Goal: Task Accomplishment & Management: Use online tool/utility

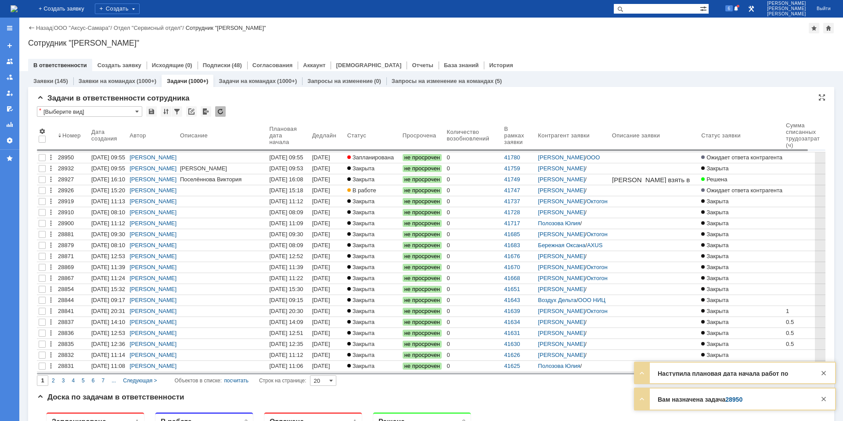
click at [305, 152] on body "Идет загрузка, пожалуйста, подождите. На домашнюю + Создать заявку Создать 6 Га…" at bounding box center [421, 210] width 843 height 421
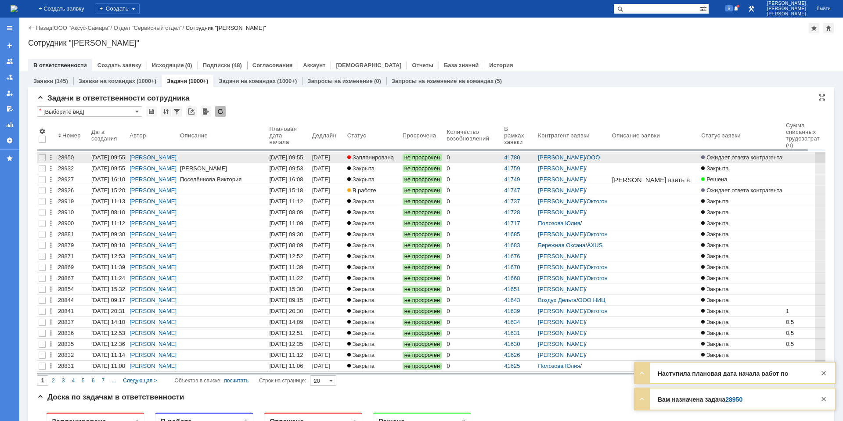
click at [305, 156] on div "[DATE] 09:55" at bounding box center [288, 157] width 39 height 7
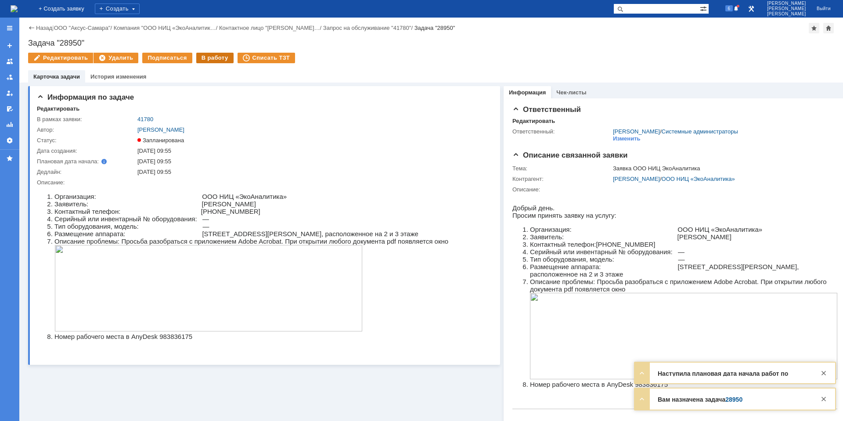
click at [211, 59] on div "В работу" at bounding box center [214, 58] width 37 height 11
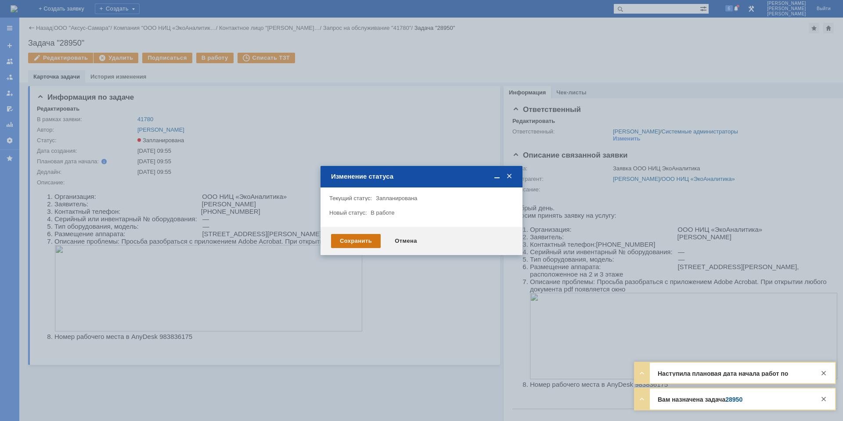
click at [365, 244] on div "Сохранить" at bounding box center [356, 241] width 50 height 14
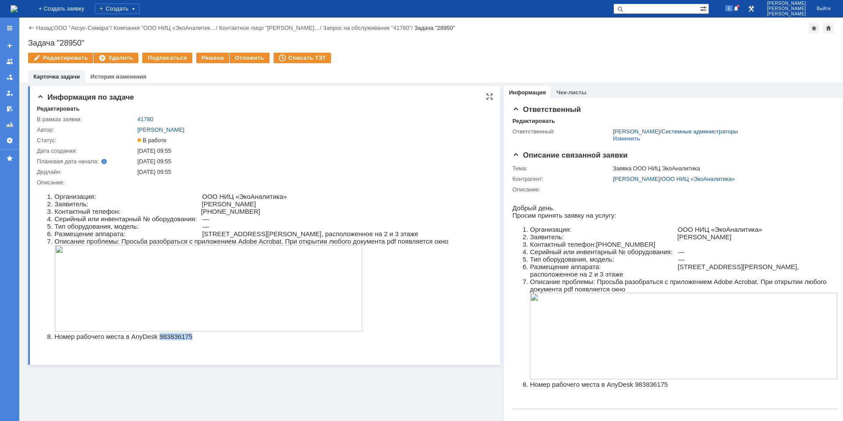
drag, startPoint x: 159, startPoint y: 343, endPoint x: 196, endPoint y: 343, distance: 36.9
click at [196, 340] on li "Номер рабочего места в AnyDesk 983836175" at bounding box center [251, 336] width 394 height 7
copy li "983836175"
click at [145, 120] on link "41780" at bounding box center [145, 119] width 16 height 7
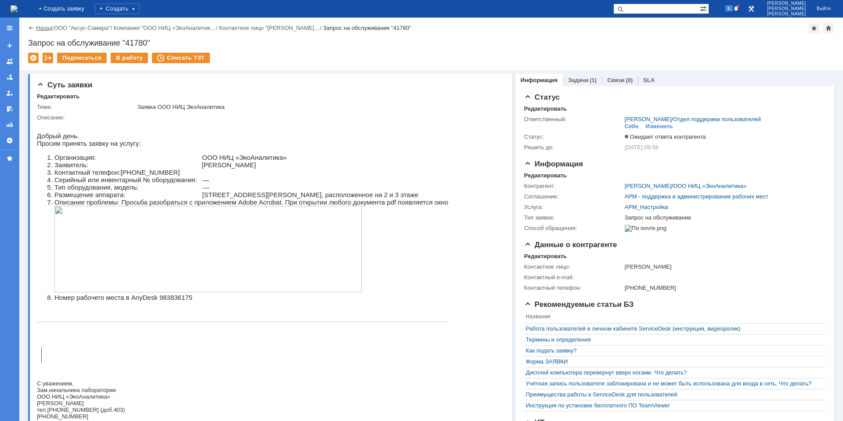
click at [49, 30] on link "Назад" at bounding box center [44, 28] width 16 height 7
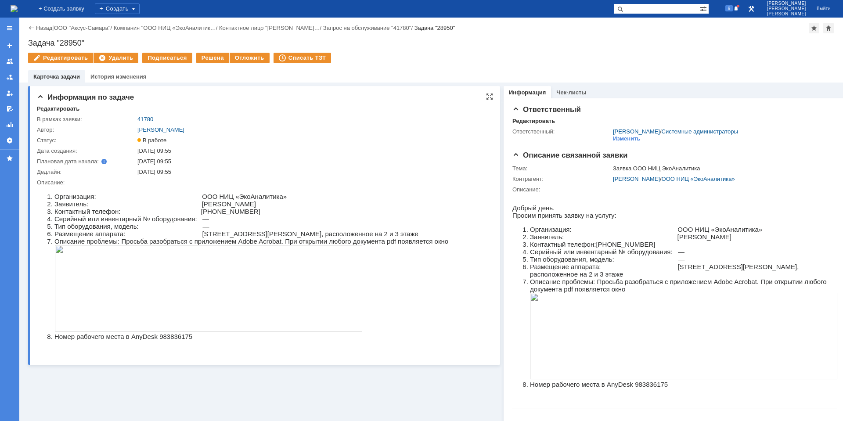
scroll to position [44, 0]
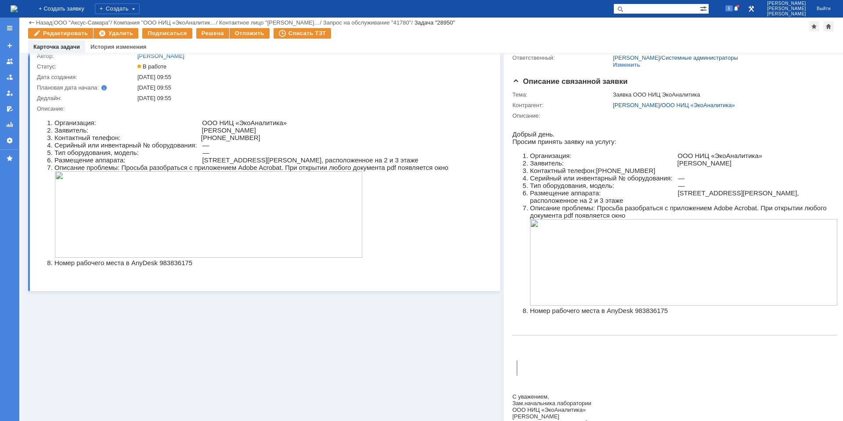
click at [168, 267] on li "Номер рабочего места в AnyDesk 983836175" at bounding box center [251, 262] width 394 height 7
copy li "983836175"
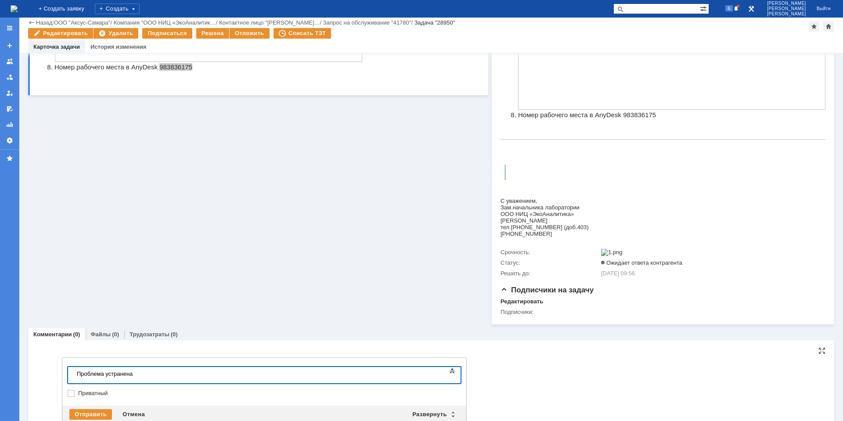
scroll to position [266, 0]
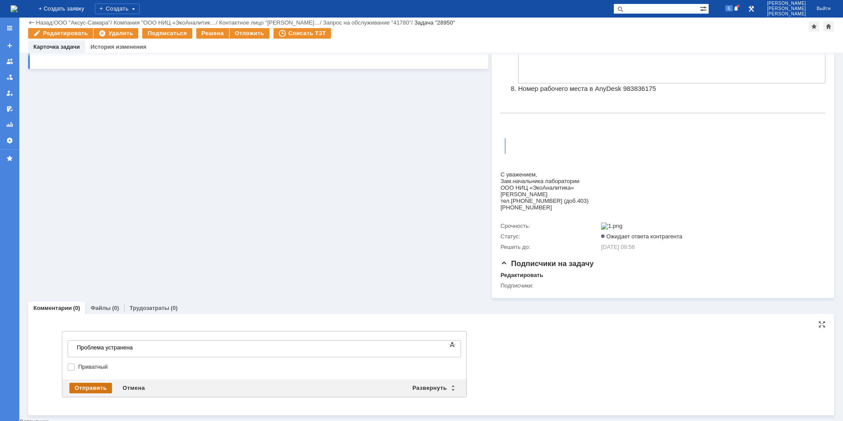
click at [94, 392] on div "Отправить" at bounding box center [90, 388] width 43 height 11
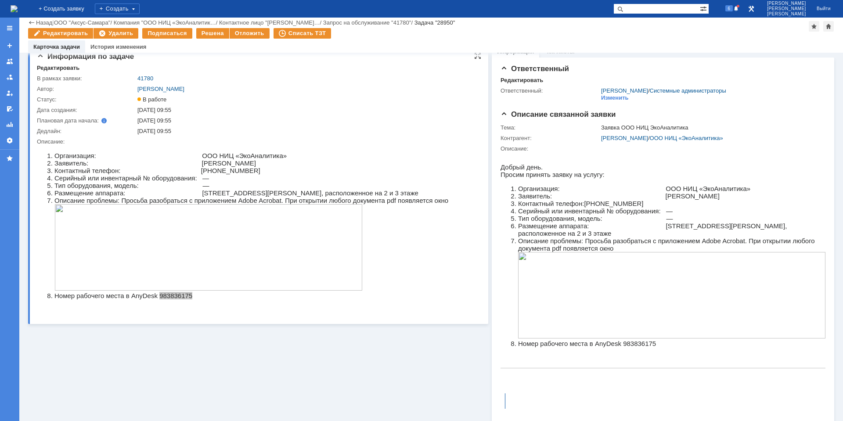
scroll to position [0, 0]
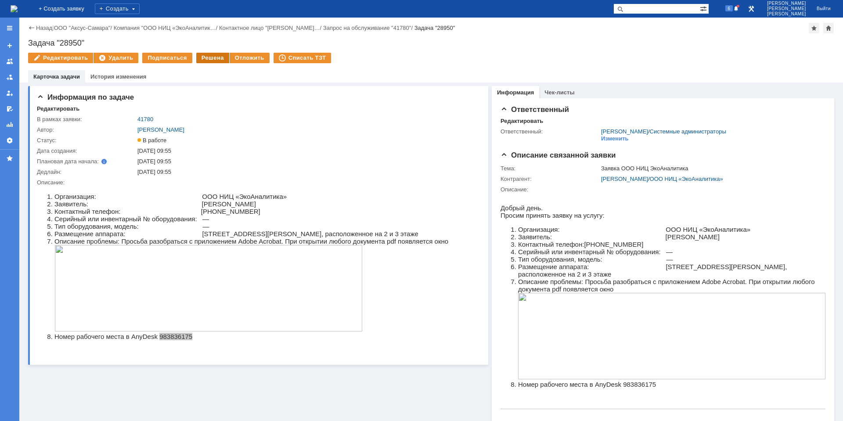
click at [207, 62] on div "Решена" at bounding box center [212, 58] width 33 height 11
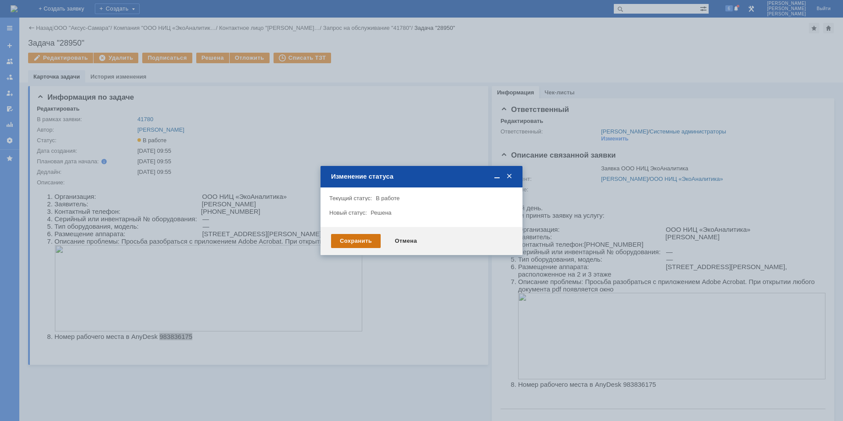
click at [370, 241] on div "Сохранить" at bounding box center [356, 241] width 50 height 14
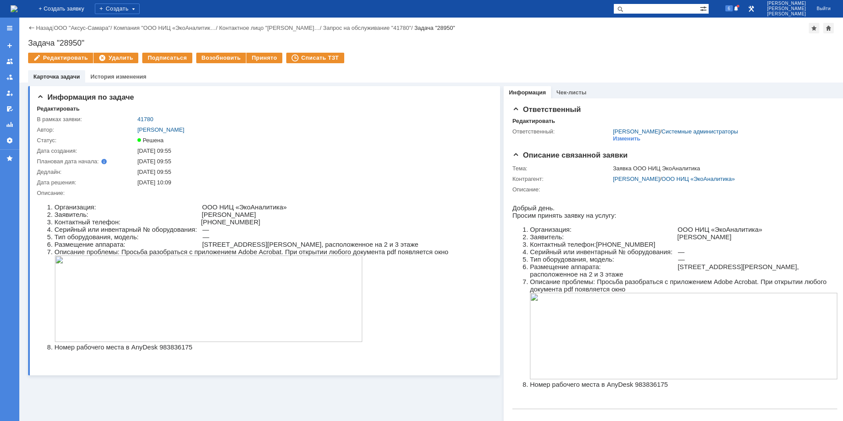
click at [18, 12] on img at bounding box center [14, 8] width 7 height 7
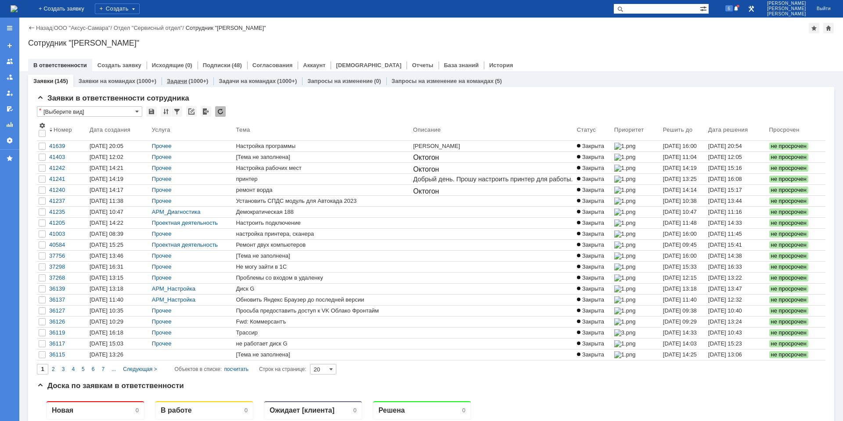
click at [196, 83] on div "(1000+)" at bounding box center [198, 81] width 20 height 7
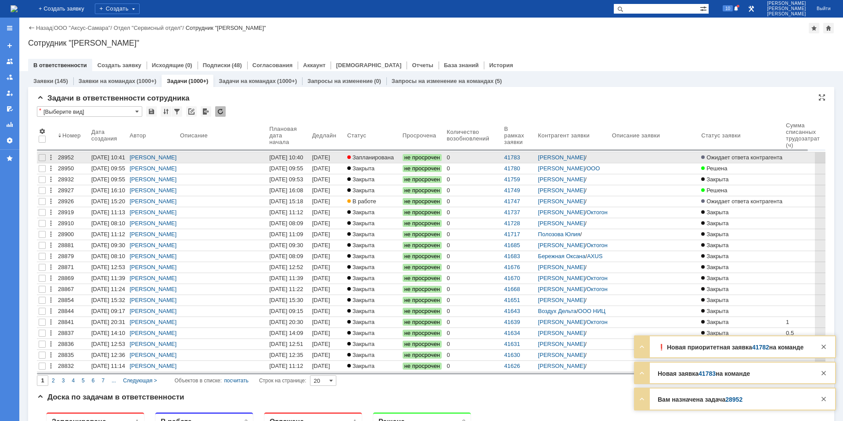
click at [310, 156] on link "15.09.2025 10:40" at bounding box center [288, 157] width 43 height 11
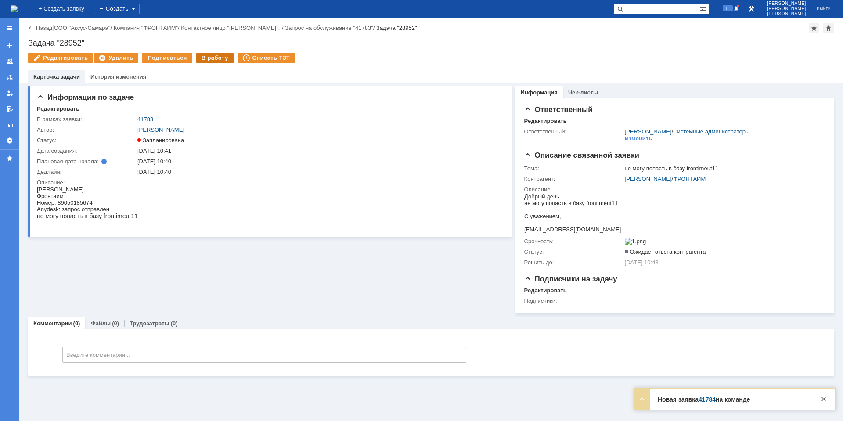
click at [204, 61] on div "В работу" at bounding box center [214, 58] width 37 height 11
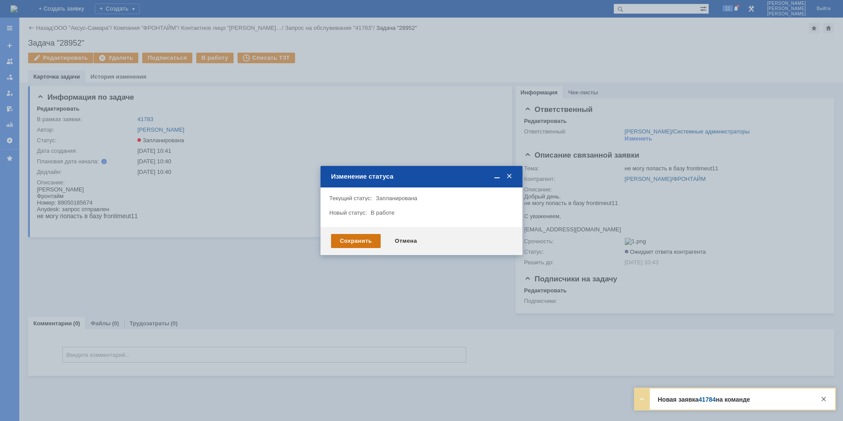
click at [346, 246] on div "Сохранить" at bounding box center [356, 241] width 50 height 14
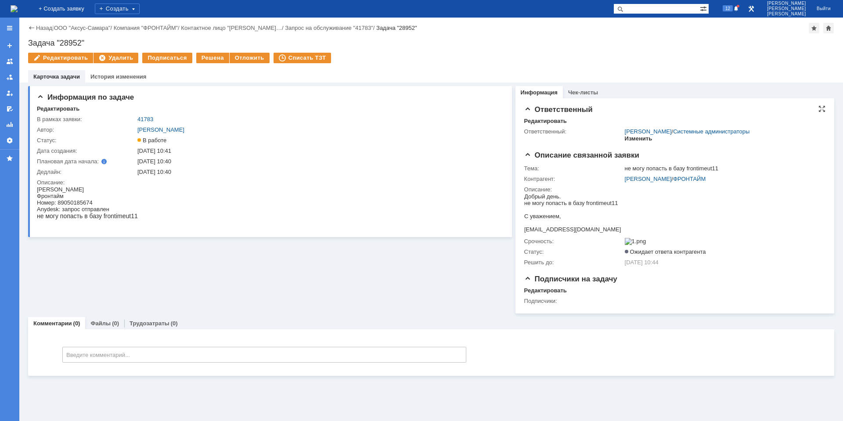
click at [635, 138] on div "Изменить" at bounding box center [639, 138] width 28 height 7
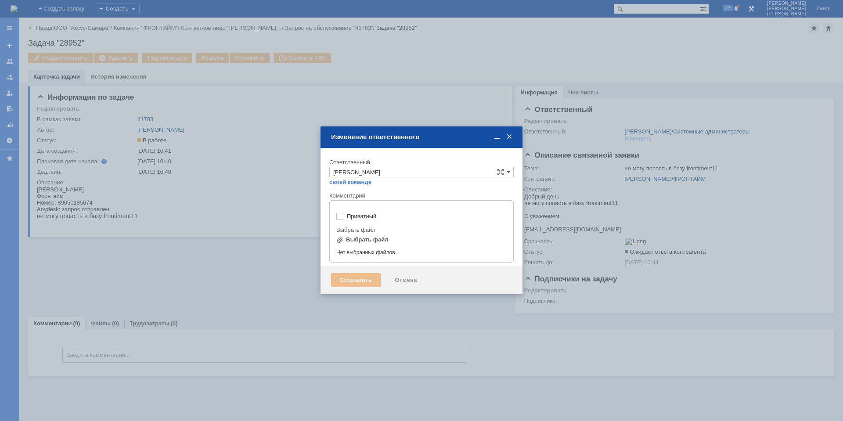
type input "[не указано]"
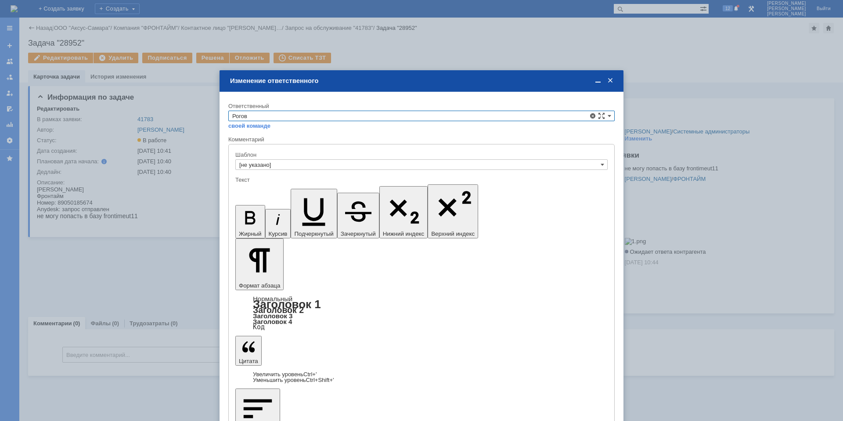
click at [305, 170] on span "Рогов Александр Евгеньевич" at bounding box center [421, 167] width 379 height 7
type input "Рогов Александр Евгеньевич"
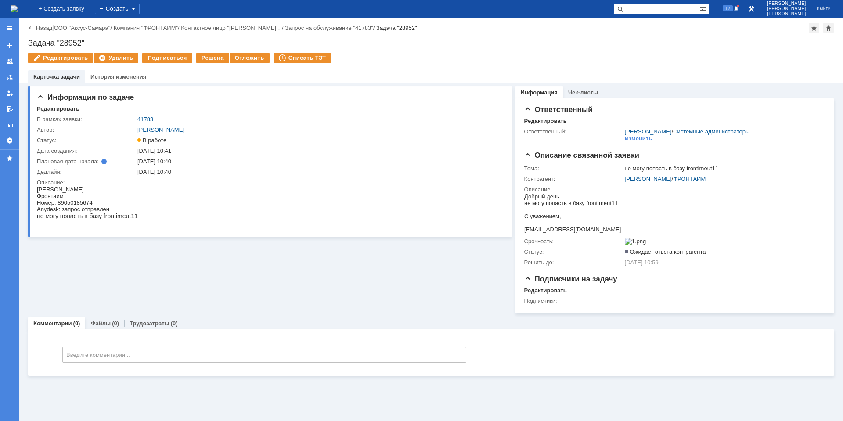
click at [18, 11] on img at bounding box center [14, 8] width 7 height 7
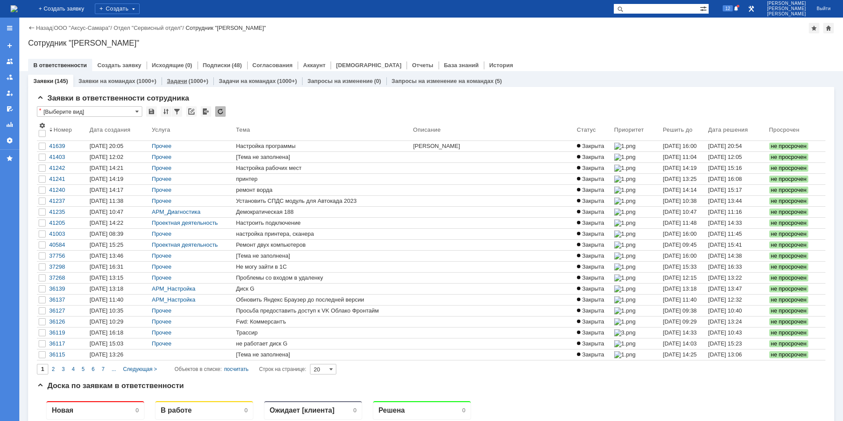
click at [175, 78] on link "Задачи" at bounding box center [177, 81] width 20 height 7
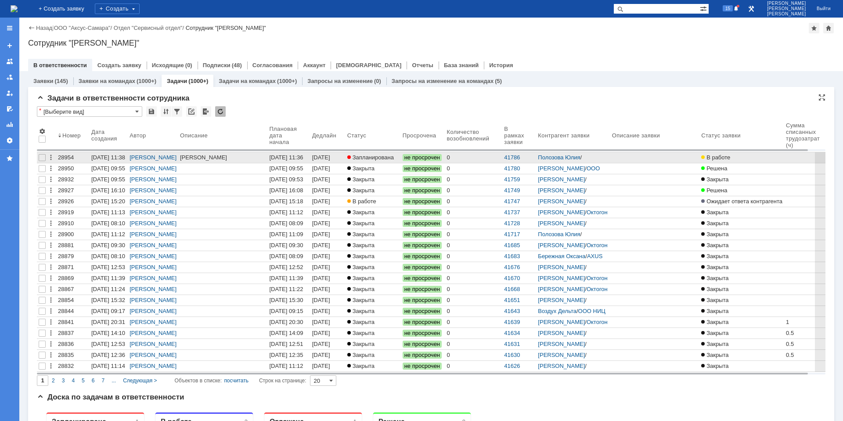
click at [332, 159] on div "[DATE] 11:38" at bounding box center [322, 161] width 20 height 14
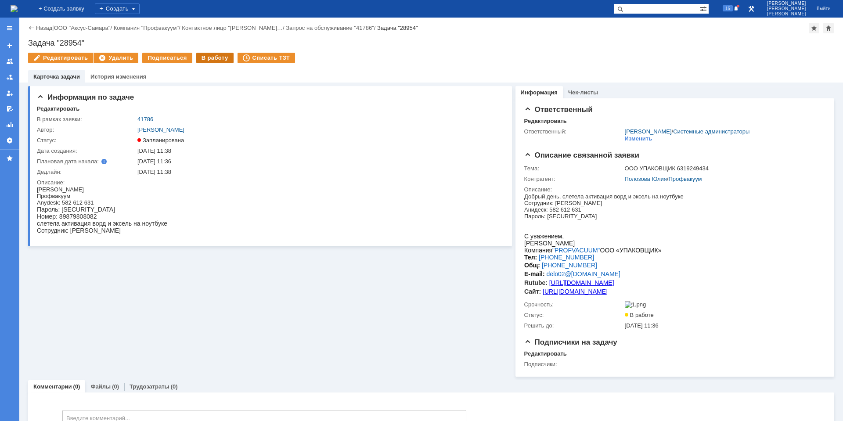
click at [206, 59] on div "В работу" at bounding box center [214, 58] width 37 height 11
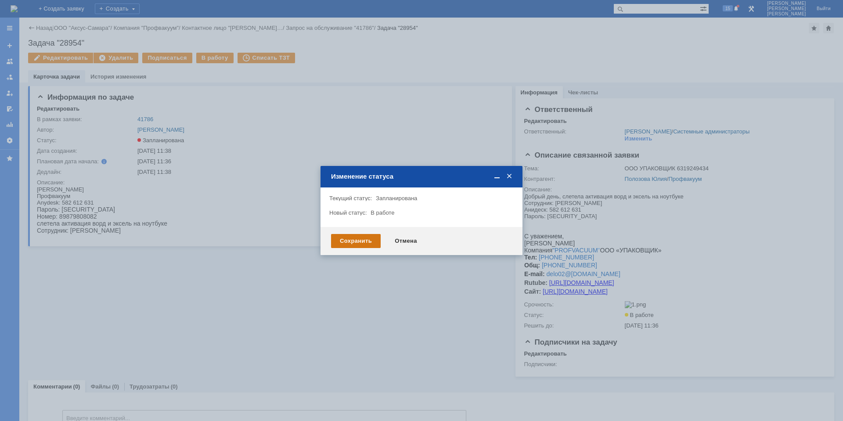
click at [351, 236] on div "Сохранить" at bounding box center [356, 241] width 50 height 14
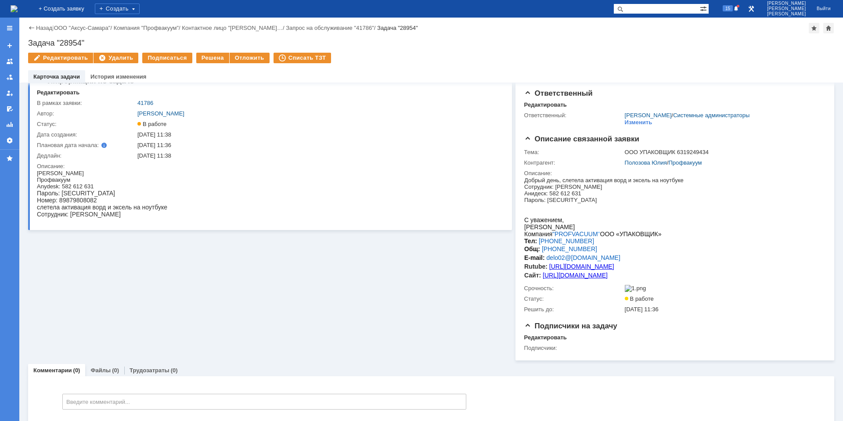
scroll to position [25, 0]
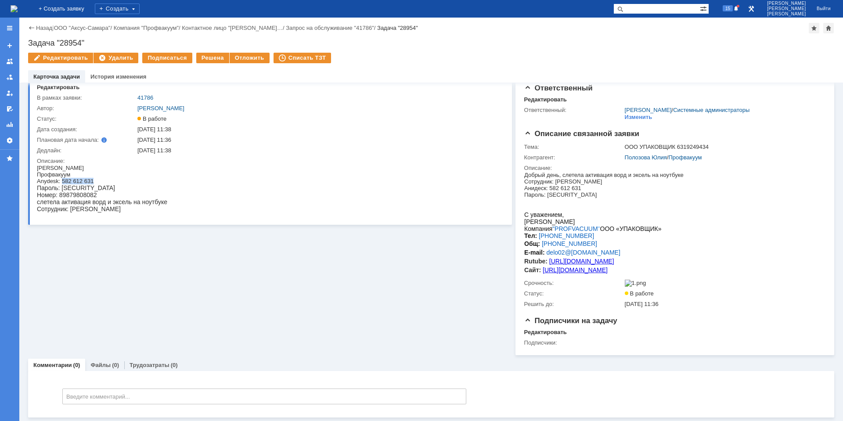
drag, startPoint x: 62, startPoint y: 182, endPoint x: 109, endPoint y: 183, distance: 47.4
click at [109, 183] on div "Anydesk: 582 612 631" at bounding box center [102, 181] width 130 height 7
copy div "582 612 631"
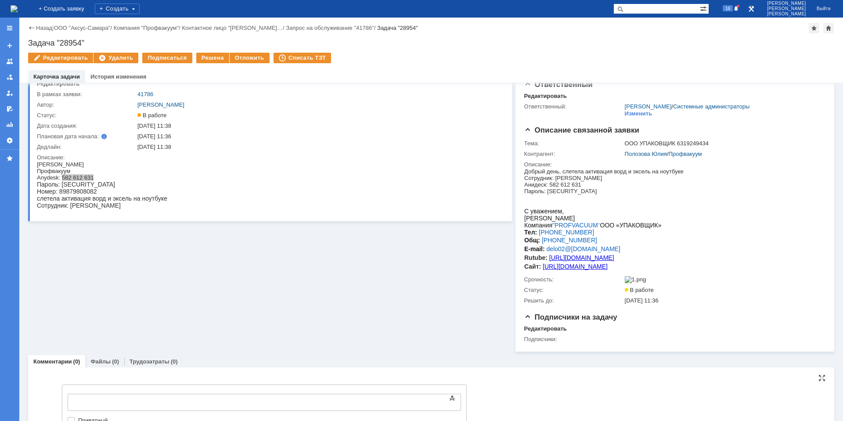
scroll to position [0, 0]
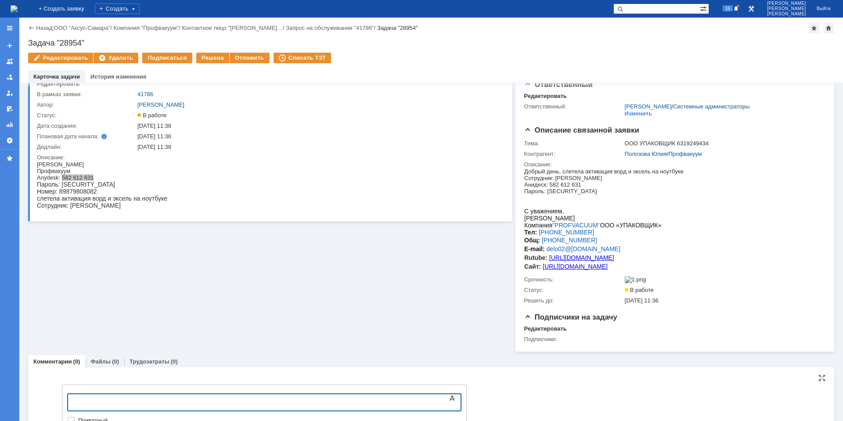
click at [107, 401] on div at bounding box center [139, 401] width 125 height 7
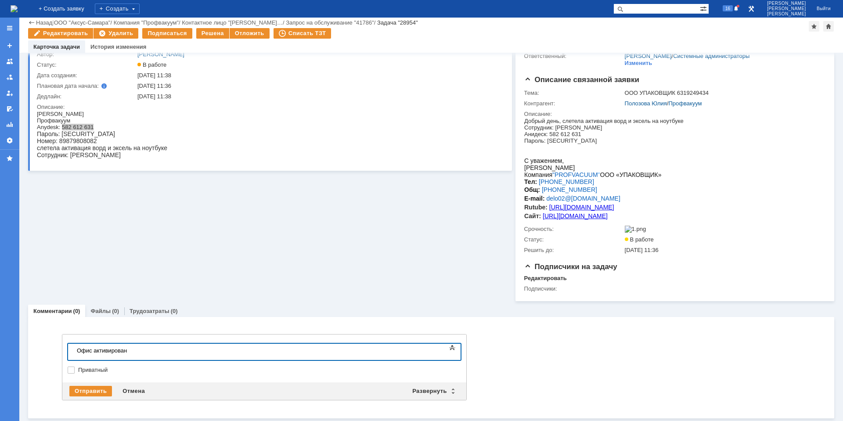
scroll to position [49, 0]
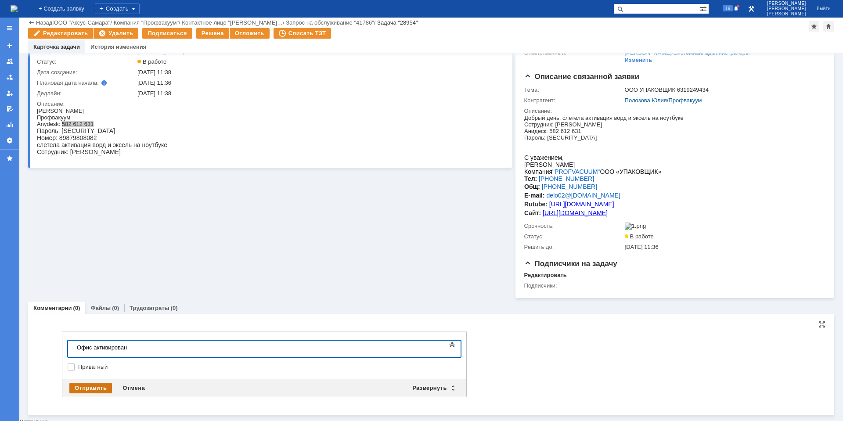
click at [107, 388] on div "Отправить" at bounding box center [90, 388] width 43 height 11
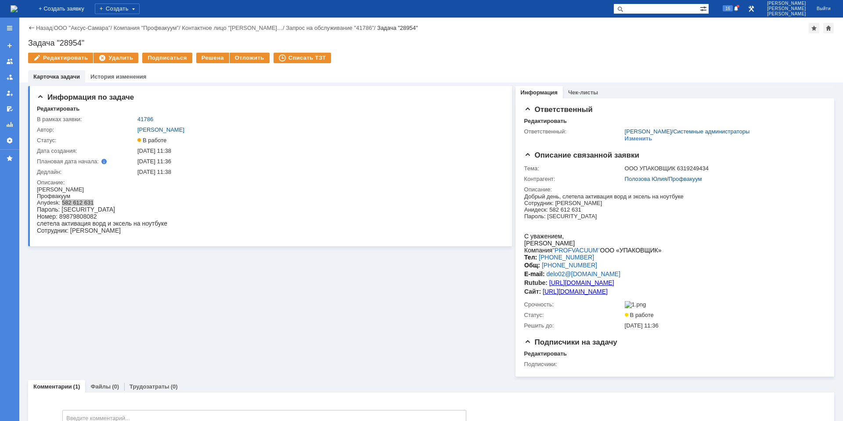
scroll to position [0, 0]
click at [213, 59] on div "Решена" at bounding box center [212, 58] width 33 height 11
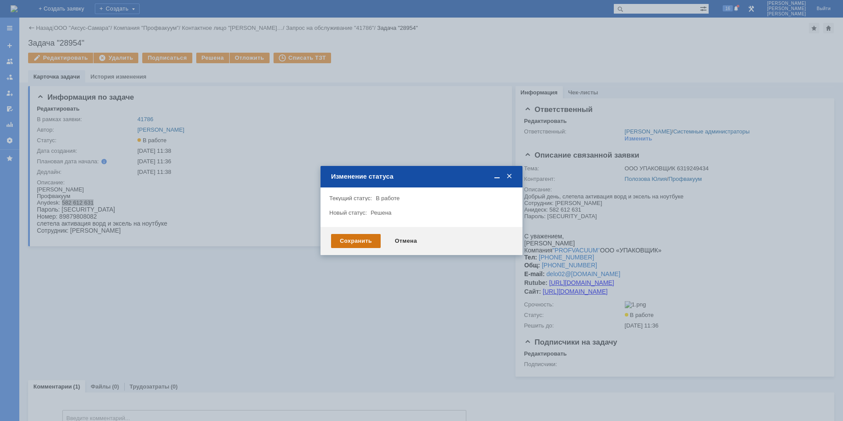
click at [359, 238] on div "Сохранить" at bounding box center [356, 241] width 50 height 14
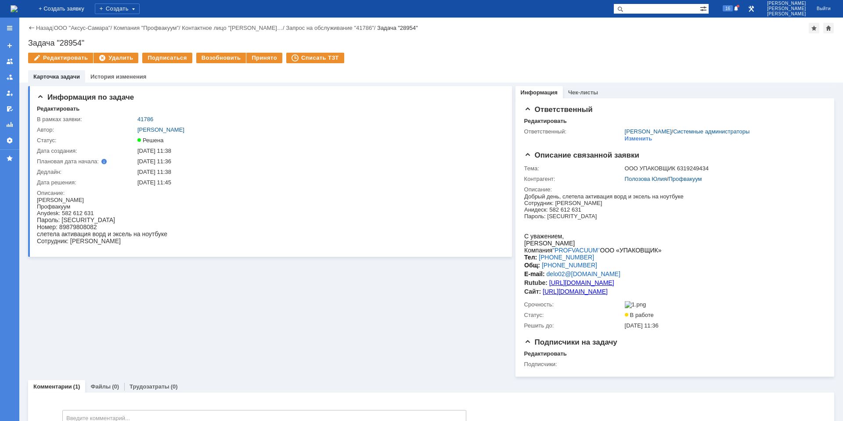
click at [18, 12] on img at bounding box center [14, 8] width 7 height 7
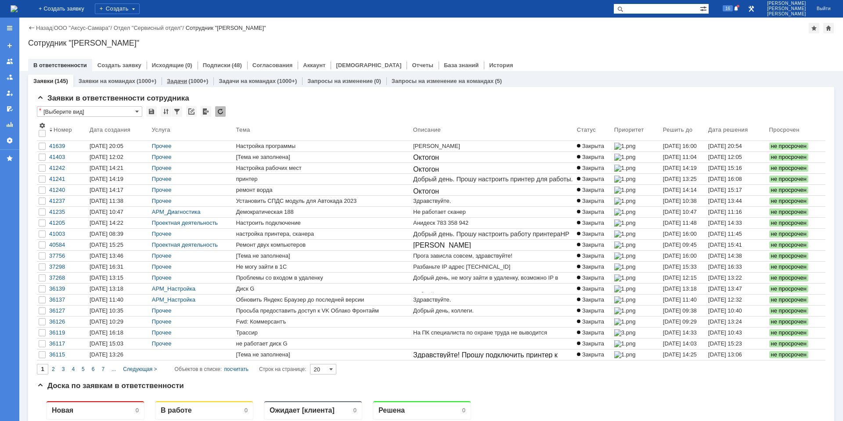
click at [195, 86] on div "Задачи (1000+)" at bounding box center [188, 81] width 52 height 13
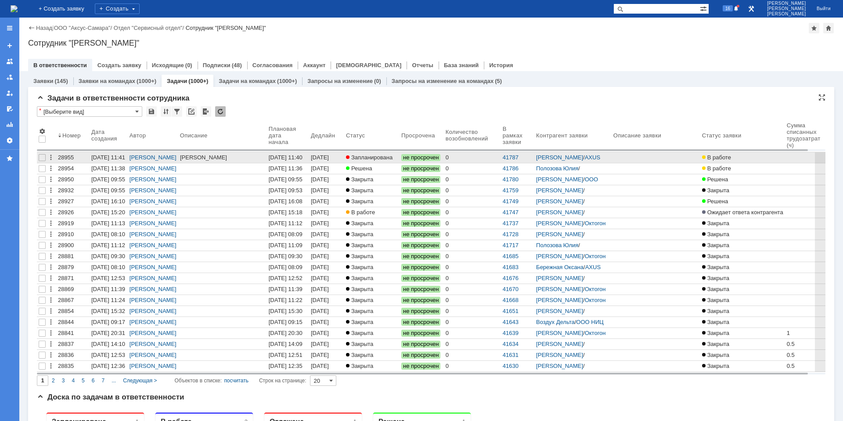
click at [325, 159] on div "17.09.2025 11:41" at bounding box center [321, 161] width 20 height 14
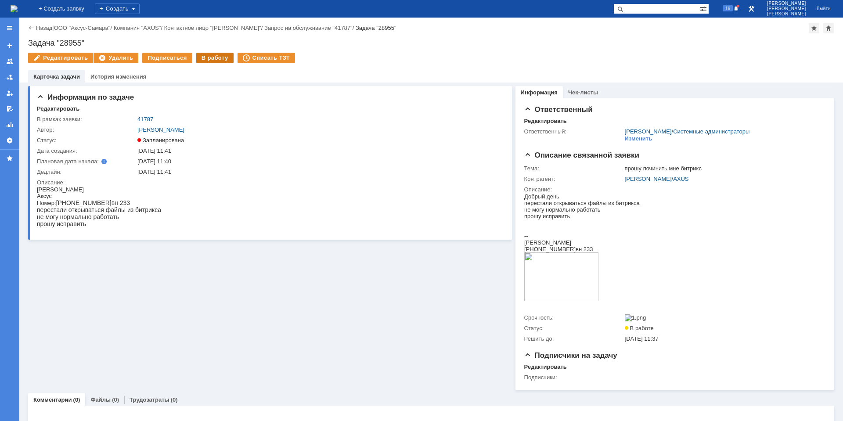
click at [202, 61] on div "В работу" at bounding box center [214, 58] width 37 height 11
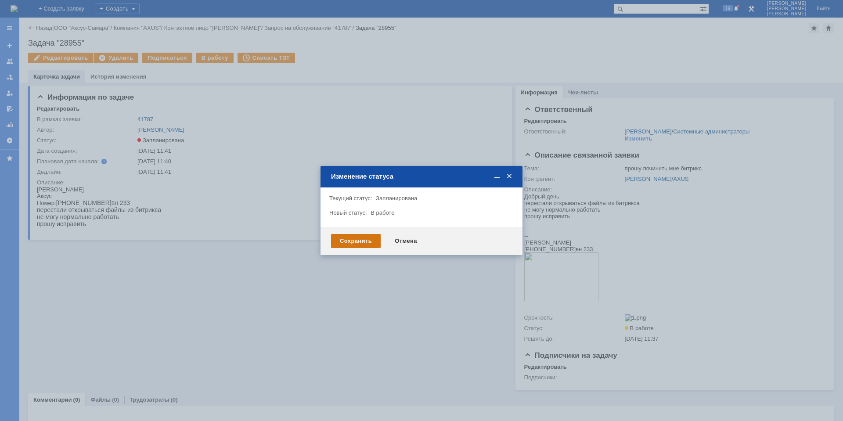
click at [355, 241] on div "Сохранить" at bounding box center [356, 241] width 50 height 14
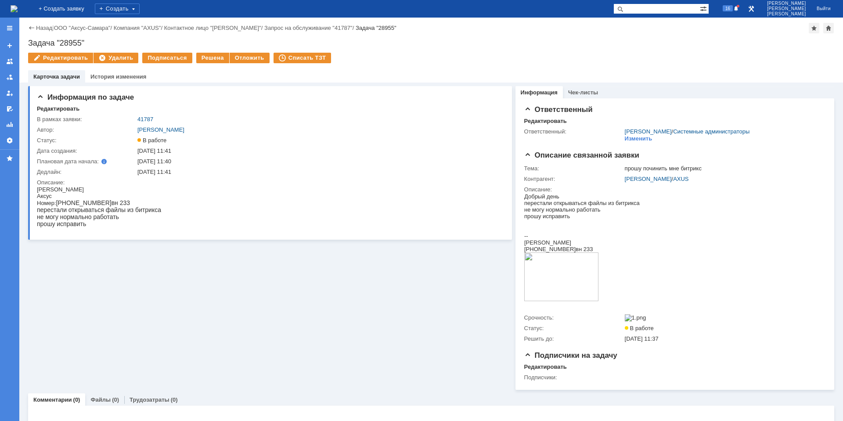
click at [18, 8] on img at bounding box center [14, 8] width 7 height 7
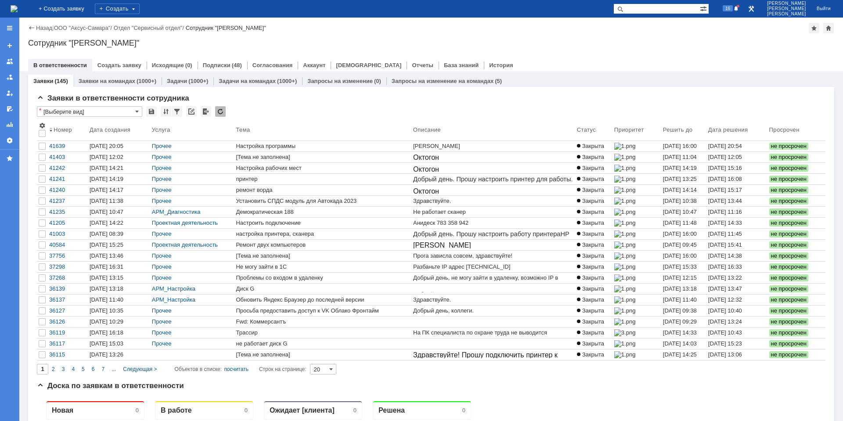
click at [185, 88] on div "Заявки в ответственности сотрудника * [Выберите вид] Результаты поиска: 1 2 3 4…" at bounding box center [431, 420] width 806 height 666
click at [184, 81] on link "Задачи" at bounding box center [177, 81] width 20 height 7
